Goal: Task Accomplishment & Management: Use online tool/utility

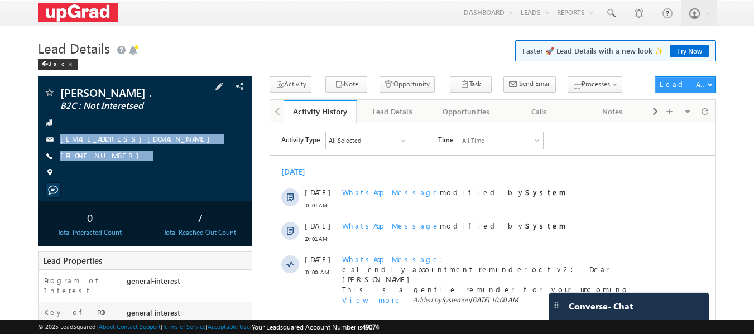
drag, startPoint x: 61, startPoint y: 118, endPoint x: 181, endPoint y: 181, distance: 135.0
click at [181, 181] on div "AKHALESH KUMAR . B2C : Not Interetsed akhalesh6617@gmail.com +91-9771760688" at bounding box center [146, 135] width 204 height 97
copy div "akhalesh6617@gmail.com +91-9771760688"
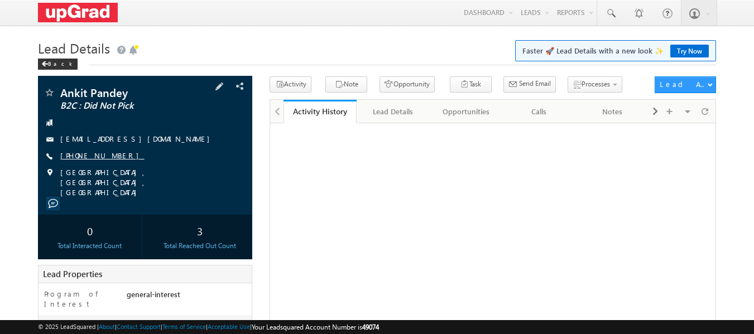
click at [95, 157] on link "[PHONE_NUMBER]" at bounding box center [102, 155] width 84 height 9
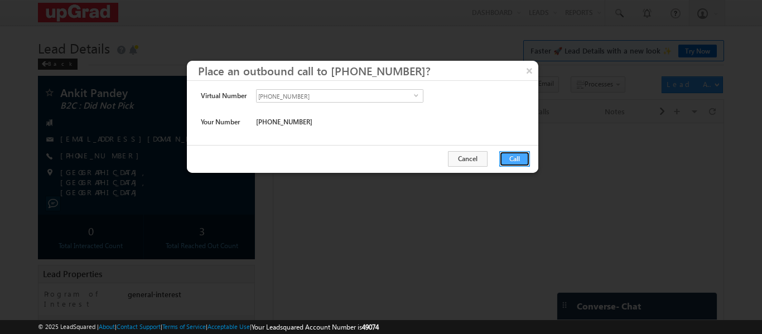
click at [505, 165] on button "Call" at bounding box center [514, 159] width 31 height 16
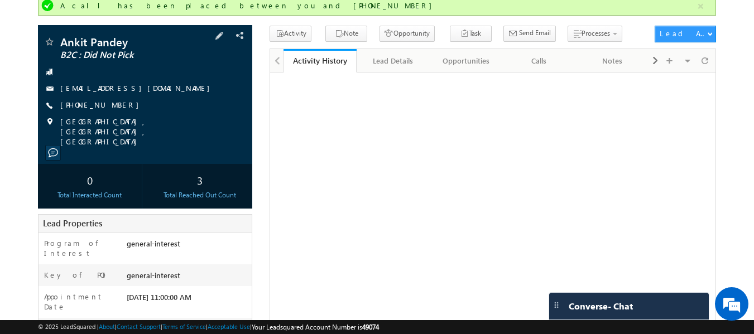
scroll to position [56, 0]
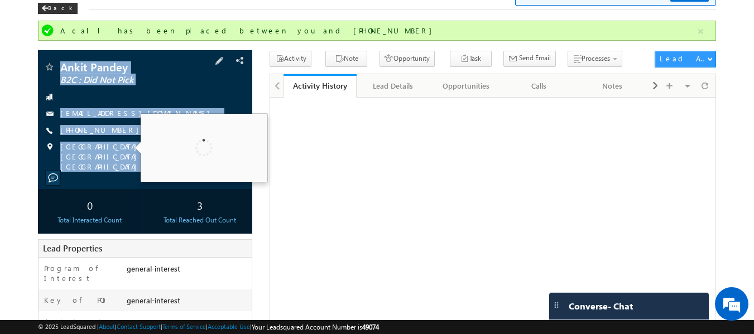
drag, startPoint x: 65, startPoint y: 52, endPoint x: 132, endPoint y: 162, distance: 129.2
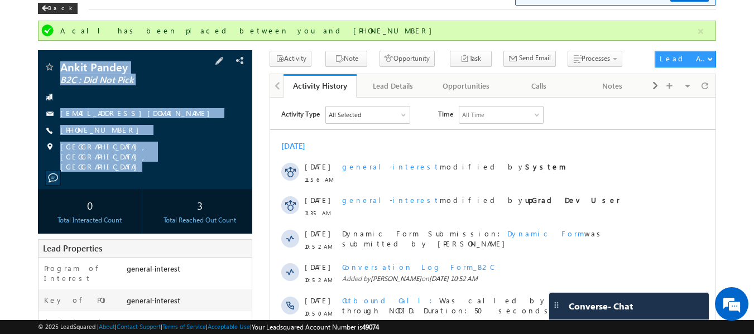
scroll to position [0, 0]
click at [195, 105] on div "Ankit Pandey B2C : Did Not Pick ankit.12019163@lpu.in +91-9179015272" at bounding box center [146, 116] width 204 height 110
drag, startPoint x: 61, startPoint y: 43, endPoint x: 174, endPoint y: 163, distance: 165.0
click at [174, 163] on form "A call has been placed between you and +91-9179015272 Ankit Pandey B2C : Did No…" at bounding box center [377, 299] width 678 height 556
copy div "Ankit Pandey B2C : Did Not Pick ankit.12019163@lpu.in +91-9179015272 Ludhiana, …"
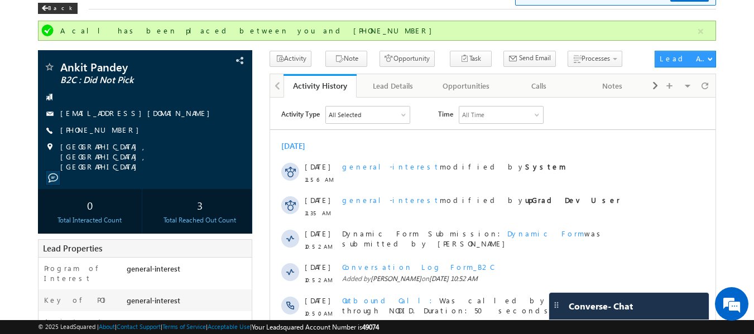
click at [264, 140] on div "Ankit Pandey B2C : Did Not Pick" at bounding box center [377, 314] width 678 height 526
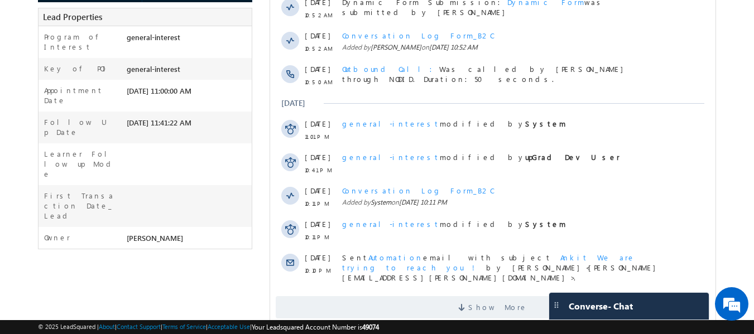
scroll to position [327, 0]
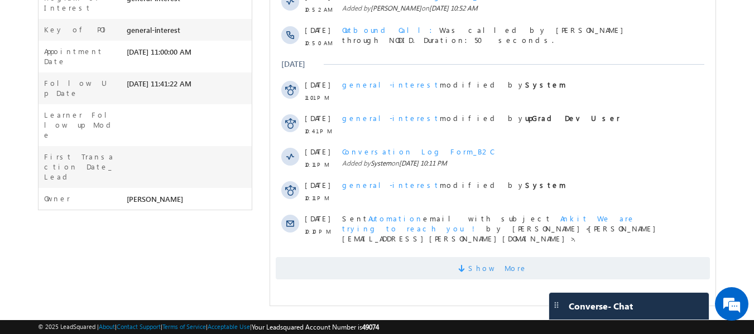
click at [509, 262] on span "Show More" at bounding box center [497, 268] width 59 height 22
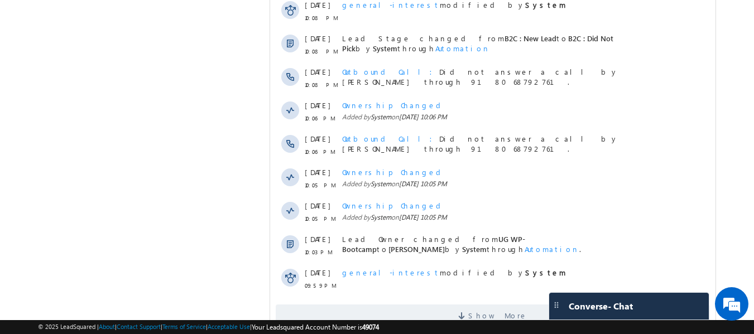
scroll to position [647, 0]
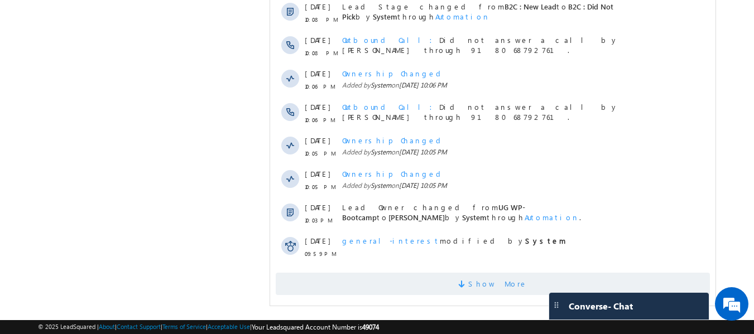
click at [479, 288] on span "Show More" at bounding box center [497, 284] width 59 height 22
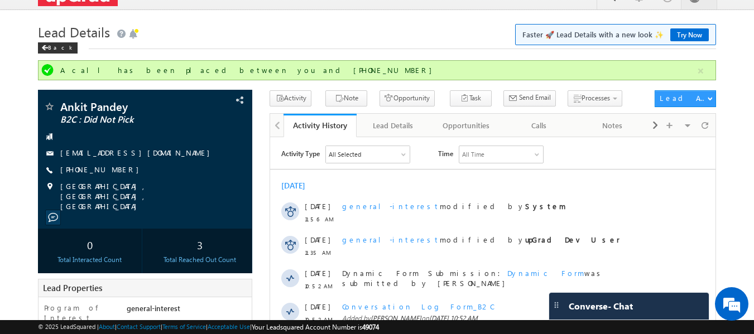
scroll to position [0, 0]
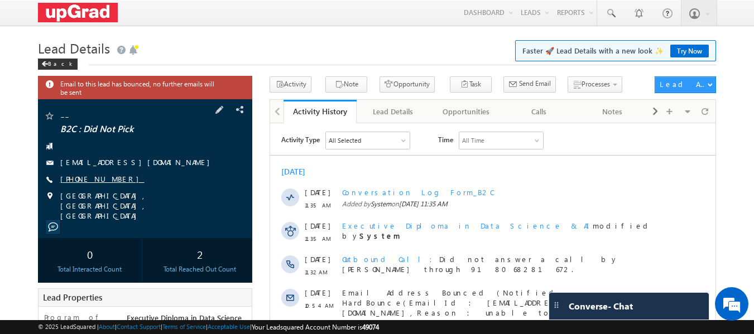
click at [95, 181] on link "+91-8850539899" at bounding box center [102, 178] width 84 height 9
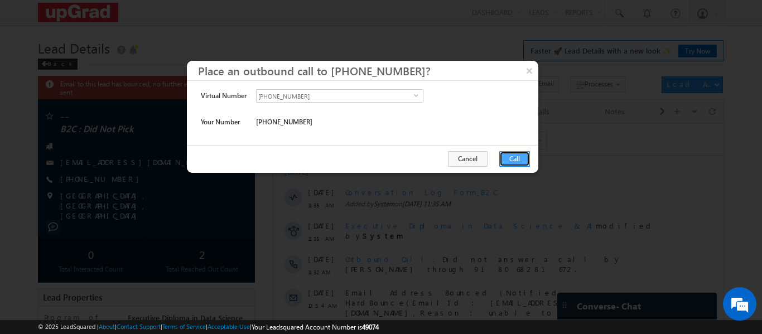
drag, startPoint x: 518, startPoint y: 160, endPoint x: 165, endPoint y: 33, distance: 375.2
click at [518, 160] on button "Call" at bounding box center [514, 159] width 31 height 16
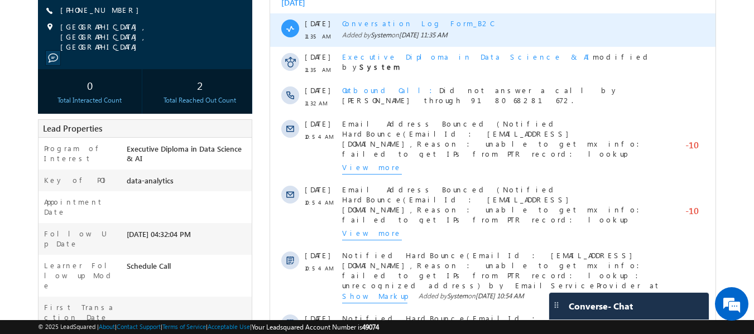
scroll to position [56, 0]
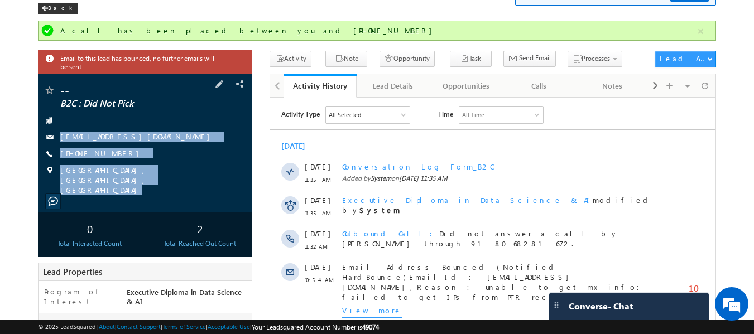
drag, startPoint x: 65, startPoint y: 117, endPoint x: 181, endPoint y: 196, distance: 140.7
click at [182, 196] on div "-- B2C : Did Not Pick ab8850539899@ugnoemail.com" at bounding box center [145, 143] width 215 height 139
copy div "ab8850539899@ugnoemail.com +91-8850539899 Mumbai, Maharashtra, India"
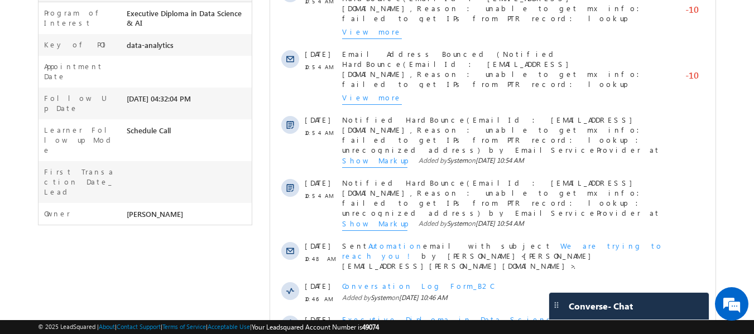
scroll to position [412, 0]
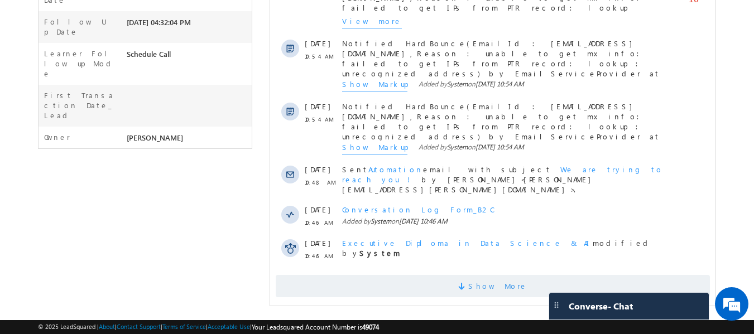
click at [502, 275] on span "Show More" at bounding box center [497, 286] width 59 height 22
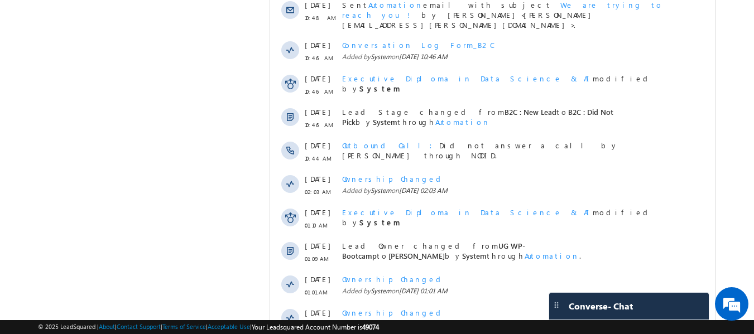
scroll to position [731, 0]
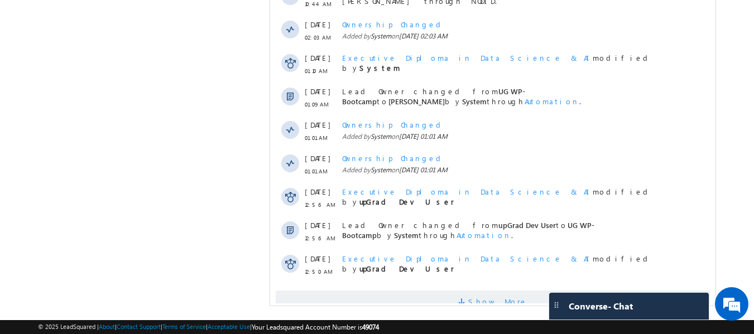
click at [510, 291] on span "Show More" at bounding box center [497, 302] width 59 height 22
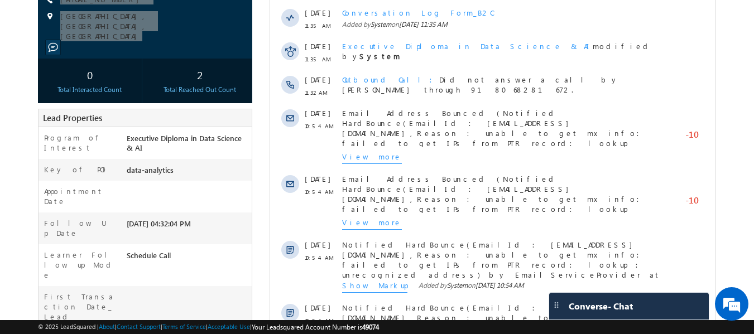
scroll to position [162, 0]
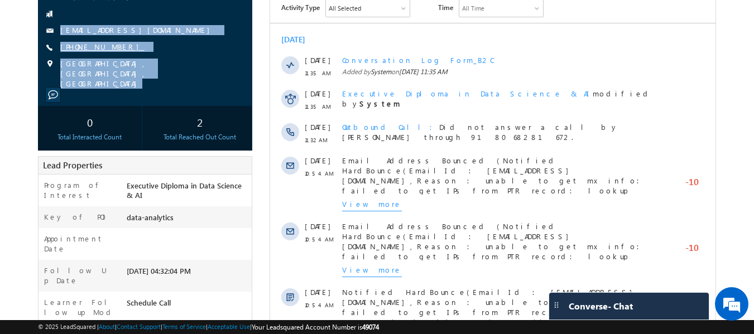
click at [77, 50] on link "+91-8850539899" at bounding box center [102, 46] width 84 height 9
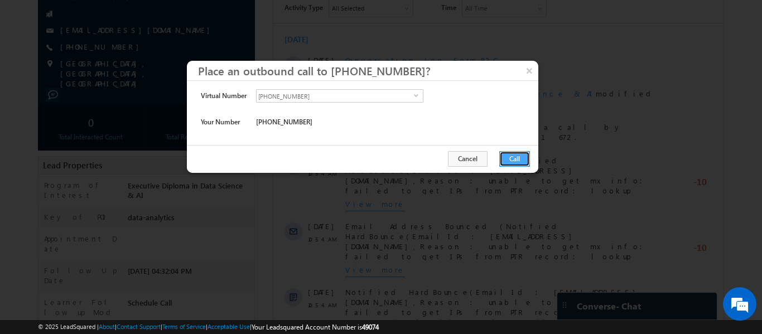
click at [515, 157] on button "Call" at bounding box center [514, 159] width 31 height 16
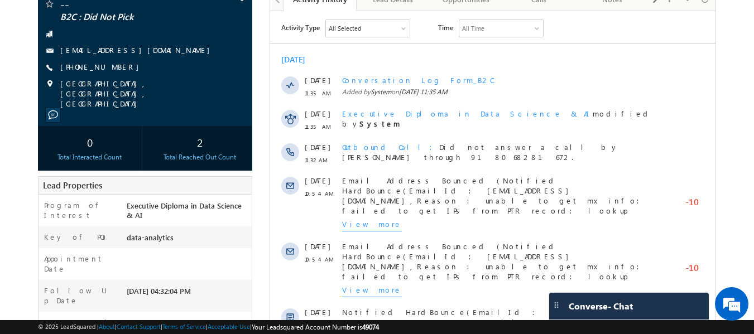
scroll to position [172, 0]
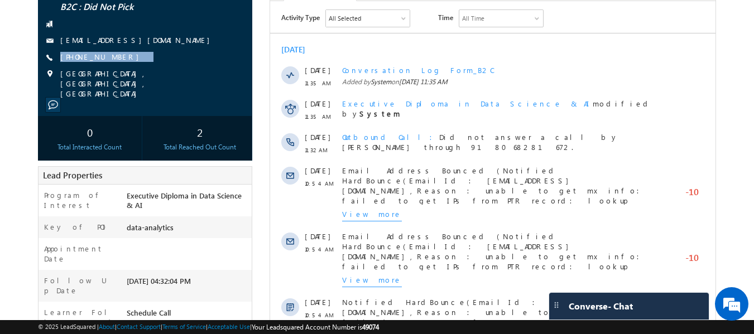
drag, startPoint x: 141, startPoint y: 50, endPoint x: 127, endPoint y: 55, distance: 14.8
click at [127, 55] on div "-- B2C : Did Not Pick ab8850539899@ugnoemail.com +91-8850539899" at bounding box center [146, 43] width 204 height 110
copy div "+91-8850539899"
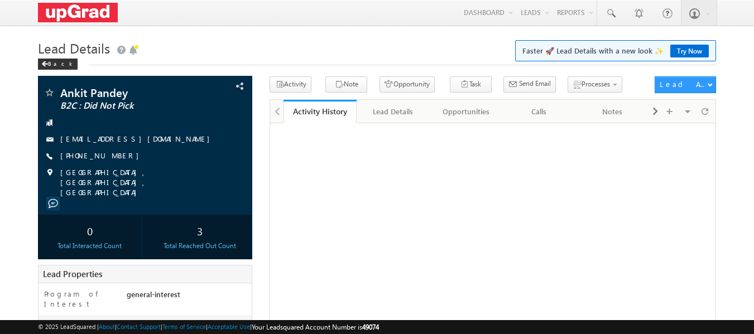
drag, startPoint x: 0, startPoint y: 0, endPoint x: 64, endPoint y: 78, distance: 100.7
click at [64, 78] on div "Star Lead" at bounding box center [65, 82] width 57 height 15
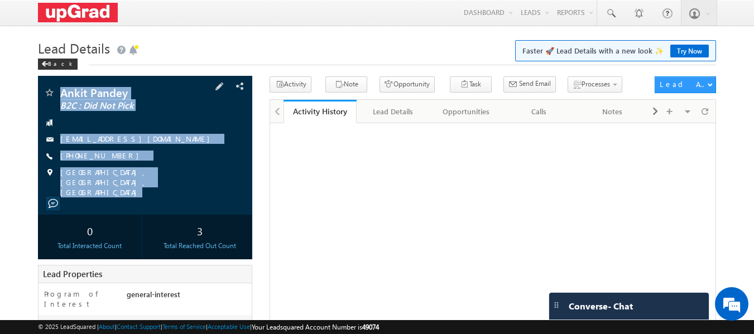
drag, startPoint x: 59, startPoint y: 85, endPoint x: 143, endPoint y: 193, distance: 136.8
click at [144, 193] on div "Ankit Pandey B2C : Did Not Pick ankit.12019163@lpu.in" at bounding box center [145, 145] width 215 height 139
copy div "Ankit Pandey B2C : Did Not Pick ankit.12019163@lpu.in +91-9179015272 Ludhiana, …"
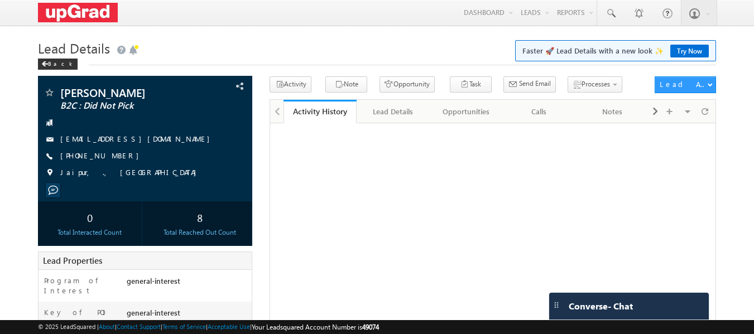
drag, startPoint x: 0, startPoint y: 0, endPoint x: 138, endPoint y: 203, distance: 245.7
click at [138, 203] on div "[PERSON_NAME] B2C : Did Not Pick [EMAIL_ADDRESS][DOMAIN_NAME]" at bounding box center [145, 161] width 215 height 170
copy div "[PERSON_NAME] B2C : Did Not Pick [EMAIL_ADDRESS][DOMAIN_NAME] [PHONE_NUMBER] [G…"
